Goal: Transaction & Acquisition: Purchase product/service

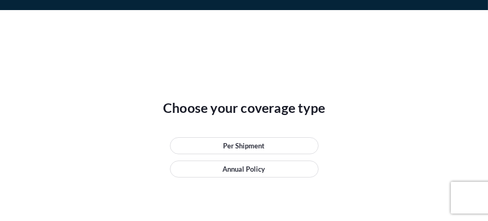
scroll to position [53, 0]
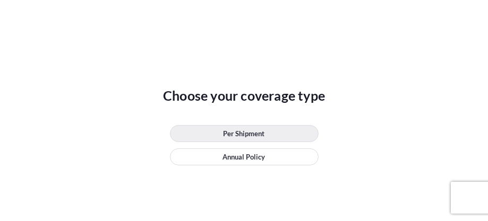
click at [220, 132] on link "Per Shipment" at bounding box center [244, 133] width 149 height 17
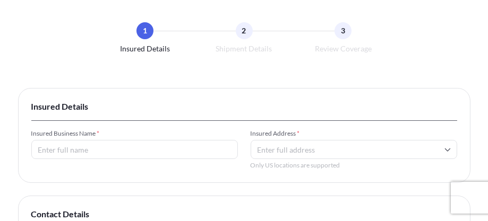
scroll to position [106, 0]
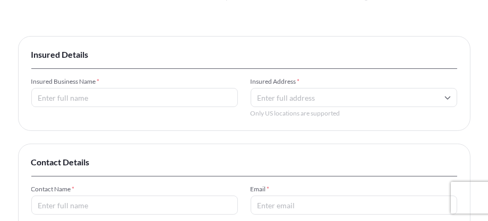
click at [128, 94] on input "Insured Business Name *" at bounding box center [134, 97] width 206 height 19
type input "[PERSON_NAME]"
click at [277, 92] on input "Insured Address *" at bounding box center [353, 97] width 206 height 19
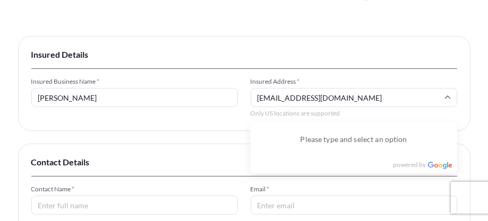
type input "[EMAIL_ADDRESS][DOMAIN_NAME]"
click at [216, 118] on div "Insured Details Insured Business Name * [PERSON_NAME] Insured Address * [EMAIL_…" at bounding box center [244, 83] width 452 height 95
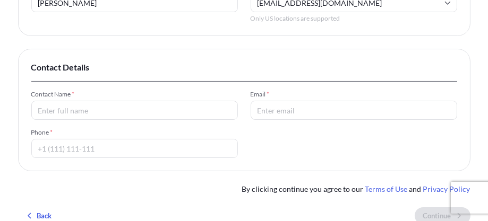
scroll to position [212, 0]
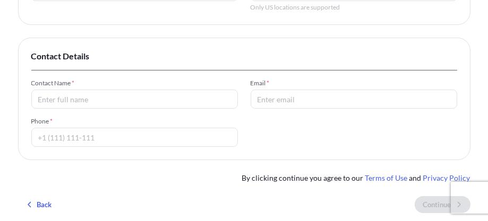
click at [172, 102] on input "Contact Name *" at bounding box center [134, 99] width 206 height 19
type input "[PERSON_NAME]"
click at [144, 141] on input "Phone *" at bounding box center [134, 137] width 206 height 19
click at [254, 55] on span "Contact Details" at bounding box center [243, 56] width 425 height 11
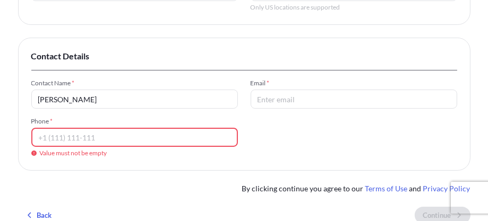
click at [288, 99] on input "Email *" at bounding box center [353, 99] width 206 height 19
type input "[EMAIL_ADDRESS][DOMAIN_NAME]"
type input "17023368426"
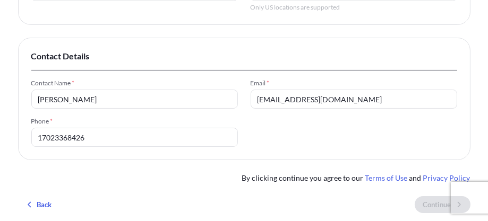
click at [341, 132] on div "Contact Name * [PERSON_NAME] Email * [PERSON_NAME][EMAIL_ADDRESS][DOMAIN_NAME] …" at bounding box center [243, 113] width 425 height 68
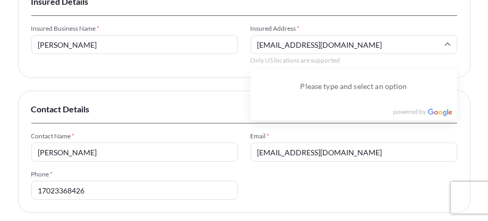
click at [370, 44] on input "[EMAIL_ADDRESS][DOMAIN_NAME]" at bounding box center [353, 44] width 206 height 19
type input "f"
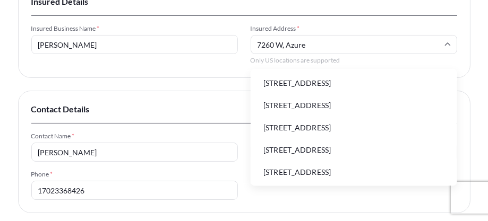
click at [375, 84] on li "[STREET_ADDRESS]" at bounding box center [354, 83] width 198 height 20
type input "[STREET_ADDRESS]"
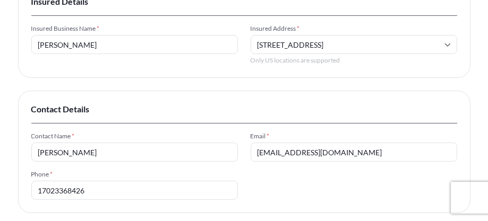
click at [410, 46] on input "[STREET_ADDRESS]" at bounding box center [353, 44] width 206 height 19
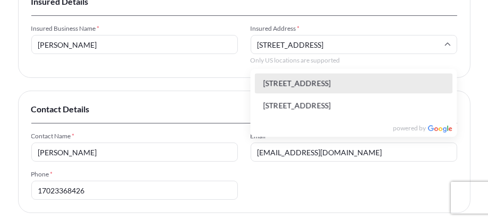
click at [410, 45] on input "[STREET_ADDRESS]" at bounding box center [353, 44] width 206 height 19
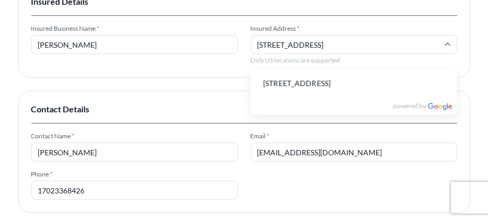
click at [383, 82] on li "[STREET_ADDRESS]" at bounding box center [354, 83] width 198 height 20
type input "[STREET_ADDRESS]"
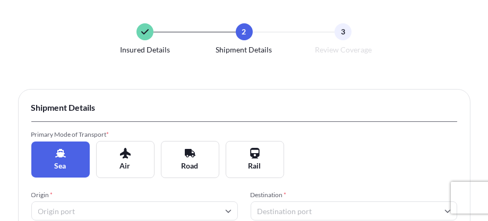
scroll to position [106, 0]
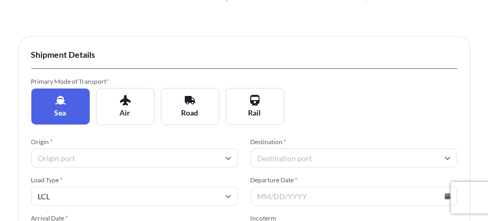
click at [68, 98] on button "Sea" at bounding box center [60, 107] width 58 height 36
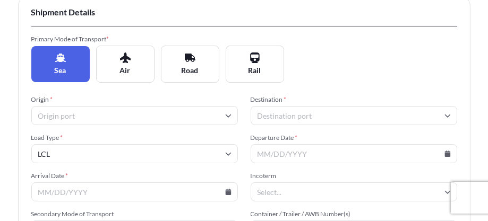
scroll to position [159, 0]
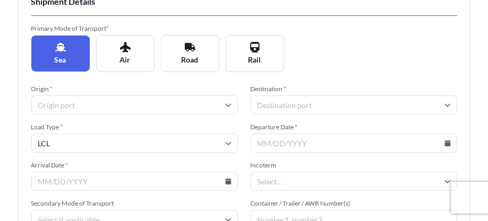
click at [226, 105] on icon at bounding box center [228, 105] width 6 height 3
click at [151, 103] on input "Origin *" at bounding box center [134, 104] width 206 height 19
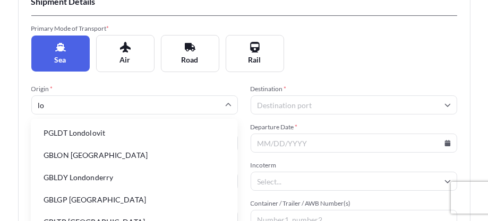
type input "l"
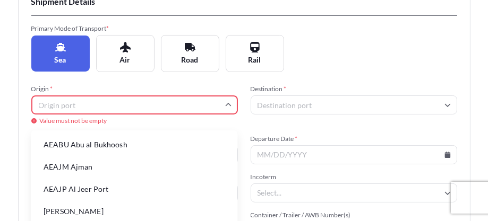
scroll to position [106, 0]
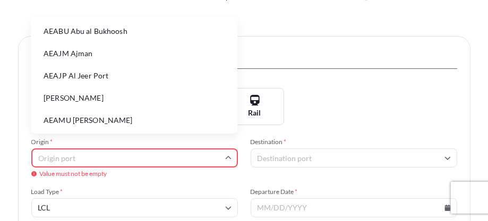
click at [123, 156] on input "Origin *" at bounding box center [134, 158] width 206 height 19
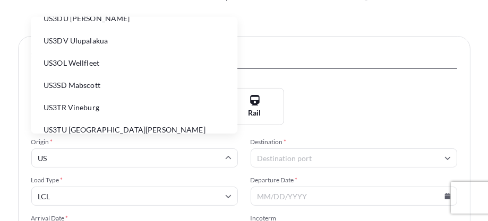
scroll to position [224, 0]
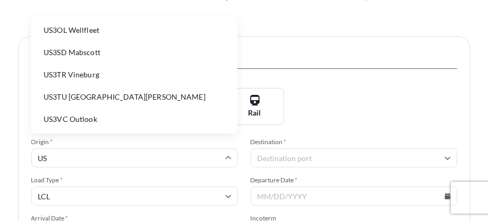
type input "U"
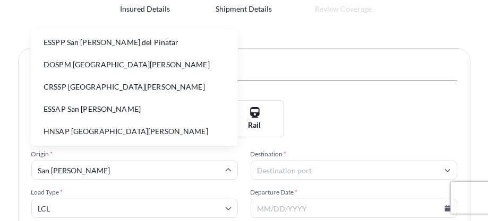
scroll to position [106, 0]
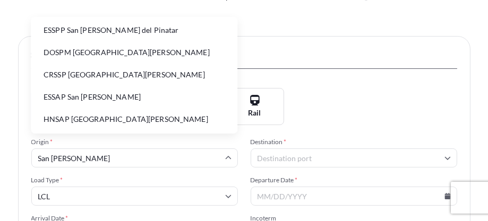
click at [39, 157] on input "San [PERSON_NAME]" at bounding box center [134, 158] width 206 height 19
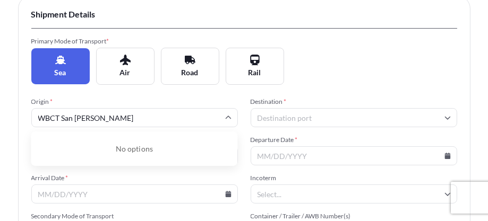
scroll to position [159, 0]
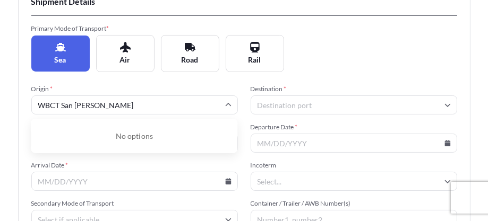
type input "WBCT San [PERSON_NAME]"
click at [321, 103] on input "Destination *" at bounding box center [353, 104] width 206 height 19
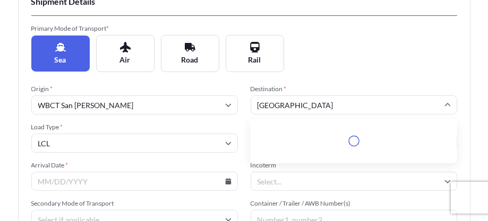
type input "[GEOGRAPHIC_DATA]"
click at [367, 65] on div "Primary Mode of Transport * Sea Air Road Rail" at bounding box center [243, 48] width 425 height 48
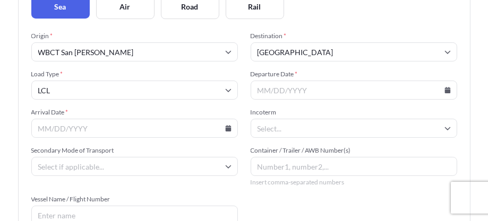
click at [354, 90] on input "Departure Date *" at bounding box center [353, 90] width 206 height 19
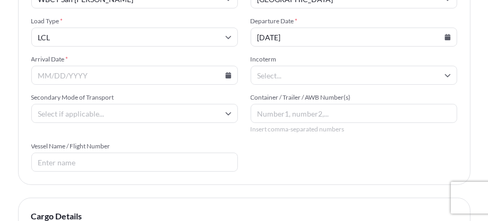
type input "[DATE]"
click at [227, 38] on icon at bounding box center [228, 37] width 6 height 3
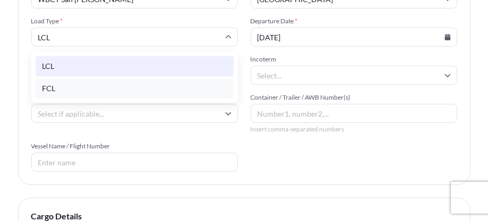
click at [47, 94] on div "FCL" at bounding box center [135, 89] width 198 height 20
type input "FCL"
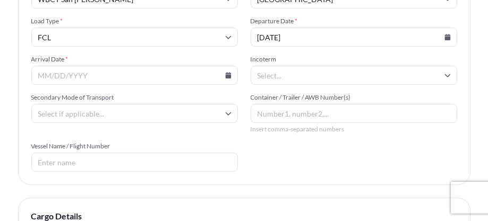
click at [124, 74] on input "Arrival Date *" at bounding box center [134, 75] width 206 height 19
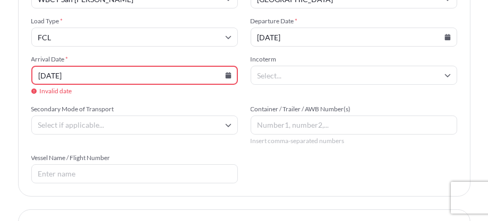
click at [66, 123] on input "Secondary Mode of Transport" at bounding box center [134, 125] width 206 height 19
click at [121, 79] on input "[DATE]" at bounding box center [134, 75] width 206 height 19
click at [125, 77] on input "[DATE]" at bounding box center [134, 75] width 206 height 19
click at [130, 91] on span "Invalid date" at bounding box center [134, 91] width 206 height 8
click at [51, 74] on input "[DATE]" at bounding box center [134, 75] width 206 height 19
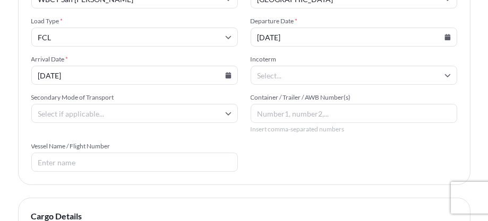
click at [105, 80] on input "[DATE]" at bounding box center [134, 75] width 206 height 19
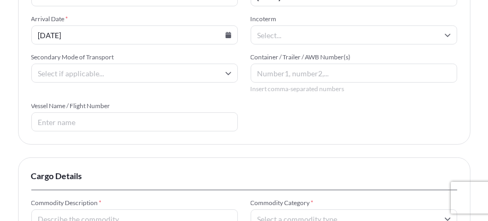
scroll to position [318, 0]
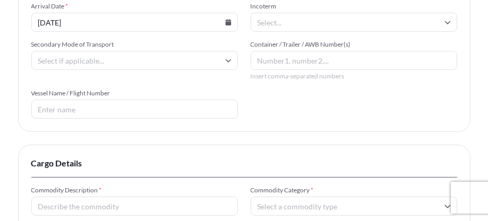
type input "[DATE]"
click at [123, 109] on input "Vessel Name / Flight Number" at bounding box center [134, 109] width 206 height 19
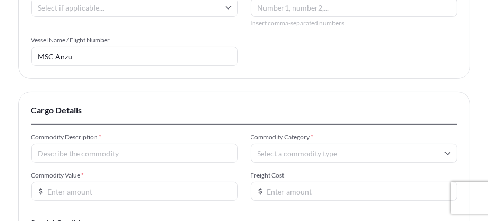
scroll to position [424, 0]
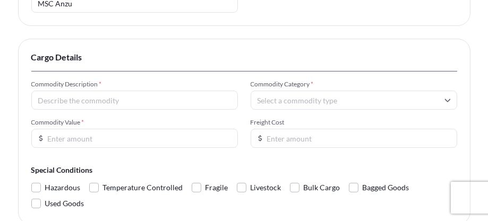
type input "MSC Anzu"
click at [171, 101] on input "Commodity Description *" at bounding box center [134, 100] width 206 height 19
type input "Personal effects - Non Hazardous"
click at [140, 136] on input "Commodity Value *" at bounding box center [134, 138] width 206 height 19
click at [227, 135] on input "75001" at bounding box center [134, 138] width 206 height 19
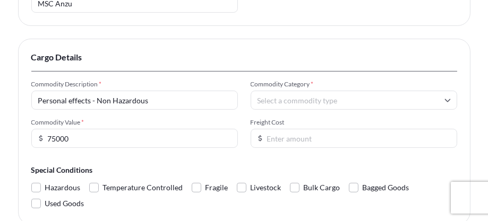
click at [225, 142] on input "75000" at bounding box center [134, 138] width 206 height 19
click at [449, 99] on icon at bounding box center [447, 100] width 6 height 6
type input "75000.00"
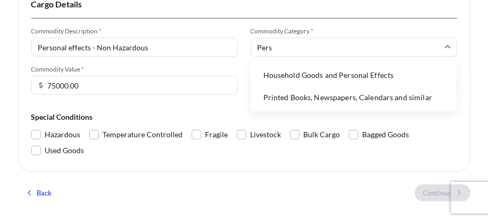
scroll to position [0, 0]
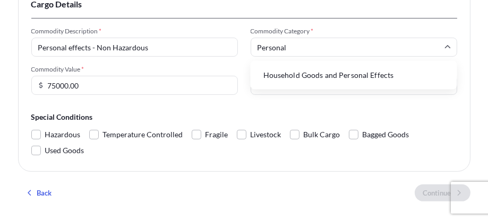
type input "Personal"
click at [311, 75] on li "Household Goods and Personal Effects" at bounding box center [354, 75] width 198 height 20
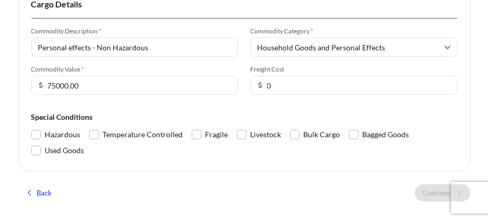
type input "0"
click at [445, 87] on input "0" at bounding box center [353, 85] width 206 height 19
type input "4000.00"
click at [38, 150] on span at bounding box center [36, 151] width 10 height 10
click at [31, 143] on input "Used Goods" at bounding box center [31, 143] width 0 height 0
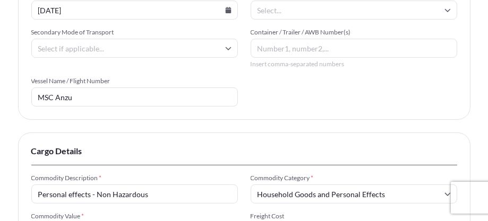
scroll to position [318, 0]
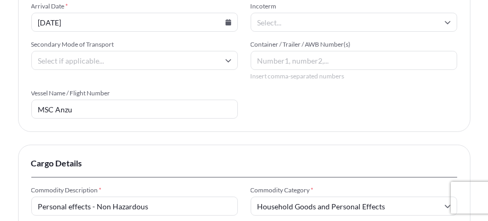
click at [319, 60] on input "Container / Trailer / AWB Number(s)" at bounding box center [353, 60] width 206 height 19
type input "1"
click at [229, 59] on icon at bounding box center [228, 60] width 6 height 6
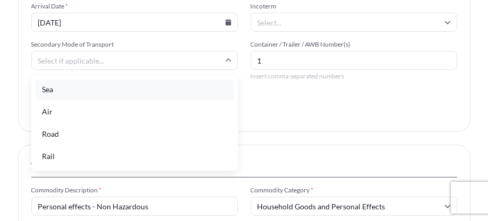
click at [60, 92] on div "Sea" at bounding box center [135, 90] width 198 height 20
type input "Sea"
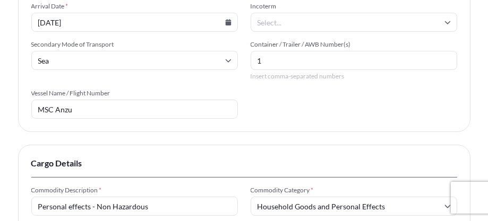
click at [274, 60] on input "1" at bounding box center [353, 60] width 206 height 19
type input "TCNU8796651"
click at [260, 106] on div "Origin * WBCT San [PERSON_NAME] Destination * [GEOGRAPHIC_DATA] Load Type * FCL…" at bounding box center [243, 22] width 425 height 193
click at [448, 23] on icon at bounding box center [447, 22] width 6 height 6
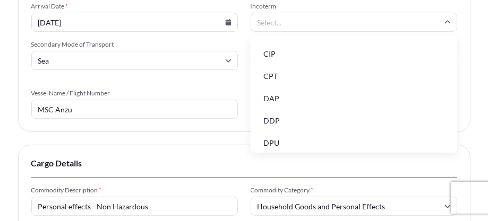
scroll to position [0, 0]
click at [272, 72] on li "CIF" at bounding box center [354, 73] width 198 height 20
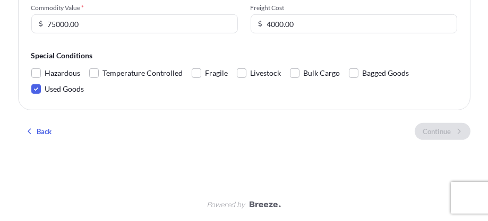
scroll to position [540, 0]
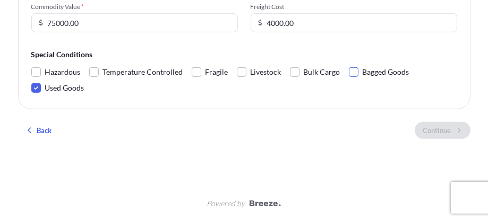
click at [350, 71] on span at bounding box center [354, 72] width 10 height 10
click at [349, 64] on input "Bagged Goods" at bounding box center [349, 64] width 0 height 0
click at [349, 70] on span at bounding box center [354, 72] width 10 height 10
click at [349, 64] on input "Bagged Goods" at bounding box center [349, 64] width 0 height 0
click at [197, 70] on span at bounding box center [197, 72] width 10 height 10
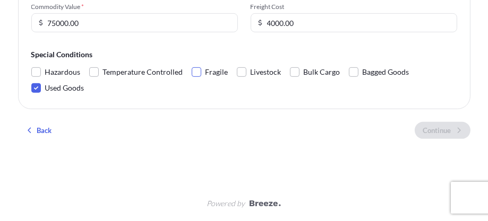
click at [192, 64] on input "Fragile" at bounding box center [192, 64] width 0 height 0
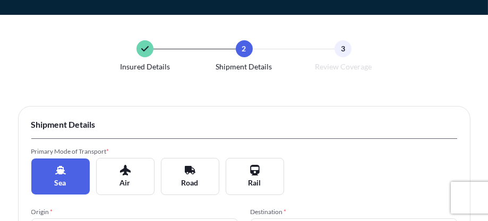
scroll to position [53, 0]
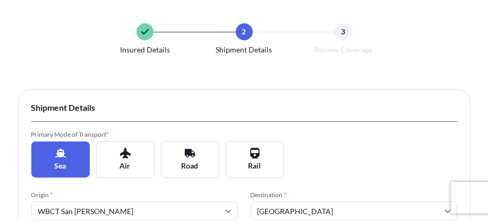
click at [56, 164] on span "Sea" at bounding box center [61, 166] width 12 height 11
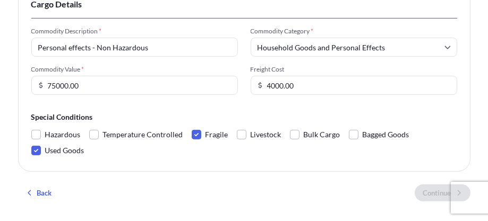
scroll to position [531, 0]
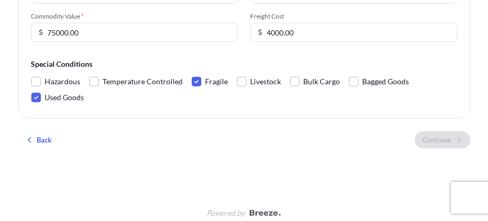
click at [117, 39] on input "75000.00" at bounding box center [134, 32] width 206 height 19
type input "75000"
click at [300, 30] on input "4000.00" at bounding box center [353, 32] width 206 height 19
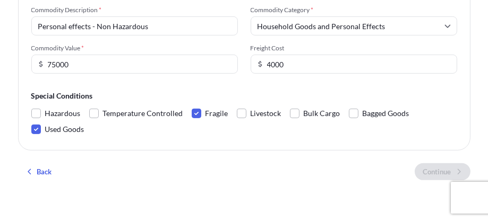
scroll to position [487, 0]
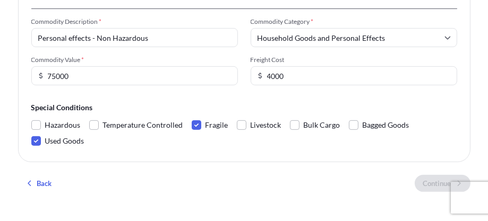
type input "4000"
click at [53, 75] on input "75000" at bounding box center [134, 75] width 206 height 19
type input "75000.00"
click at [287, 79] on input "4000" at bounding box center [353, 75] width 206 height 19
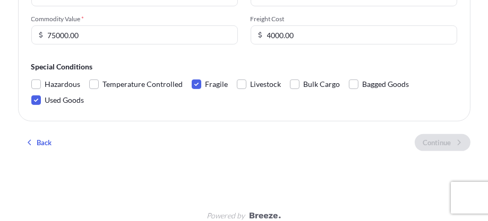
scroll to position [540, 0]
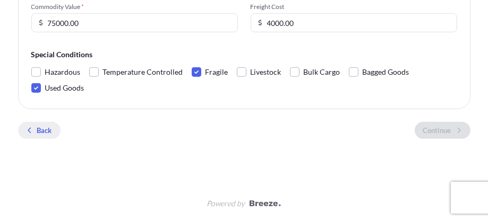
type input "4000.00"
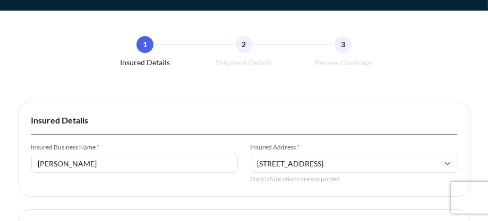
scroll to position [53, 0]
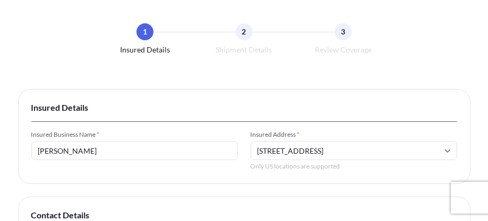
click at [446, 150] on icon at bounding box center [447, 150] width 6 height 6
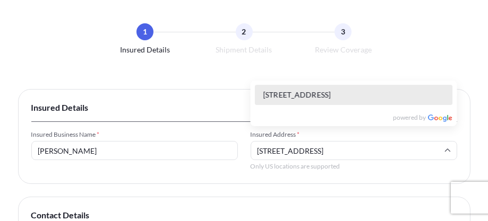
click at [344, 90] on li "[STREET_ADDRESS]" at bounding box center [354, 95] width 198 height 20
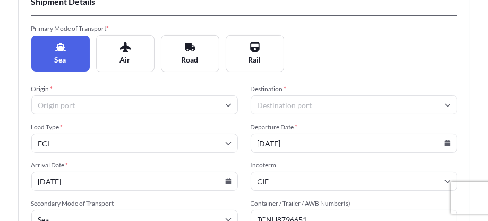
scroll to position [212, 0]
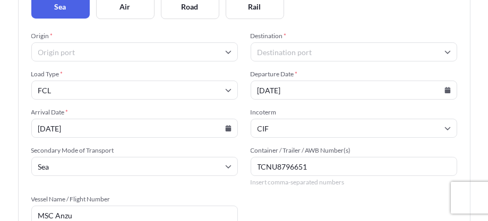
click at [226, 51] on icon at bounding box center [228, 52] width 6 height 6
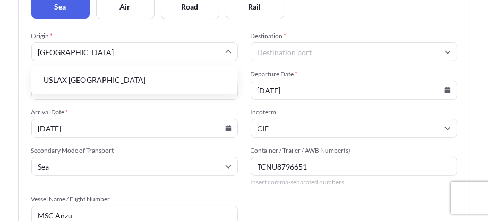
click at [227, 50] on icon at bounding box center [228, 51] width 6 height 3
click at [227, 50] on icon at bounding box center [228, 52] width 6 height 6
type input "l"
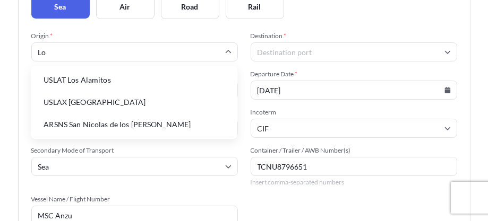
type input "L"
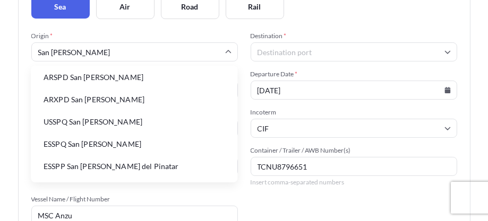
scroll to position [0, 0]
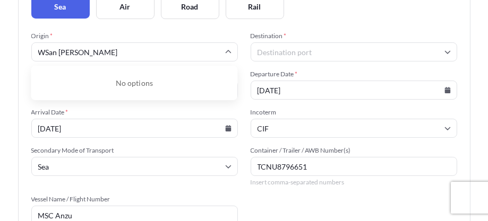
type input "San [PERSON_NAME]"
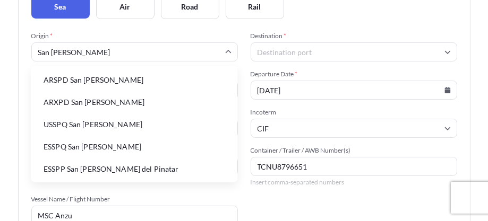
click at [62, 83] on li "ARSPD San [PERSON_NAME]" at bounding box center [134, 80] width 198 height 20
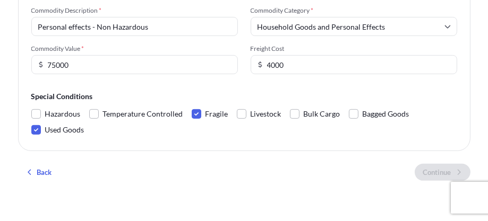
scroll to position [487, 0]
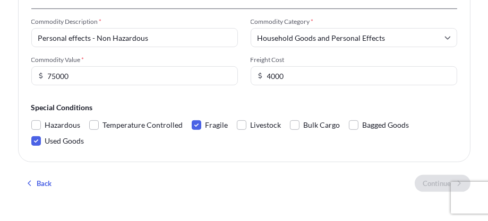
click at [192, 125] on span at bounding box center [197, 125] width 10 height 10
click at [192, 117] on input "Fragile" at bounding box center [192, 117] width 0 height 0
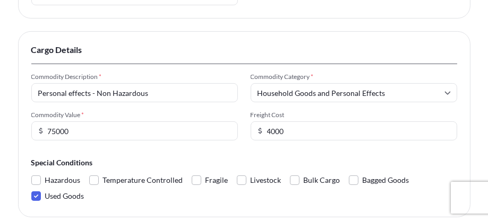
scroll to position [381, 0]
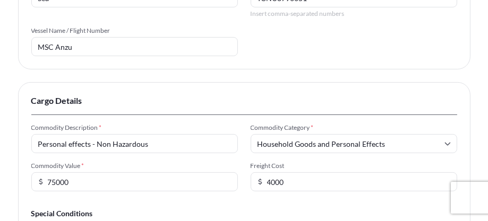
click at [122, 42] on input "MSC Anzu" at bounding box center [134, 46] width 206 height 19
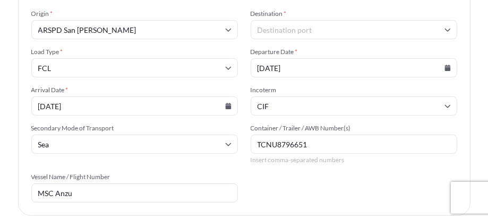
scroll to position [222, 0]
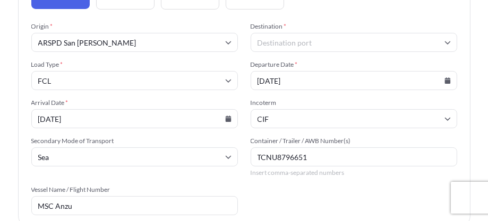
click at [445, 42] on icon at bounding box center [447, 42] width 6 height 6
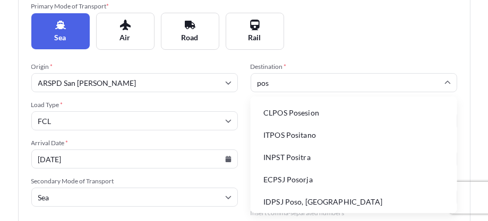
scroll to position [169, 0]
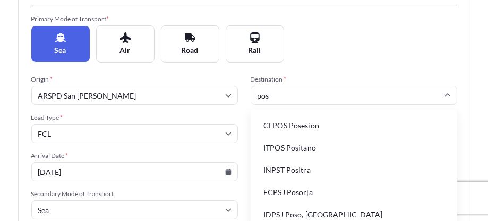
click at [316, 96] on input "pos" at bounding box center [353, 95] width 206 height 19
type input "p"
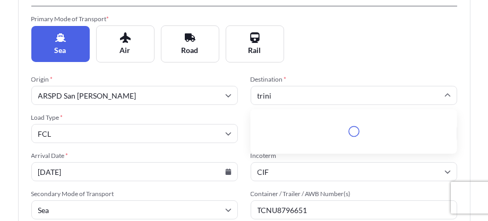
scroll to position [0, 0]
type input "[GEOGRAPHIC_DATA]"
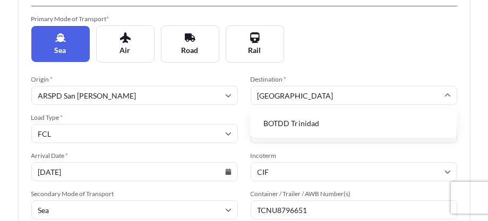
click at [293, 127] on li "BOTDD Trinidad" at bounding box center [354, 124] width 198 height 20
